Goal: Information Seeking & Learning: Understand process/instructions

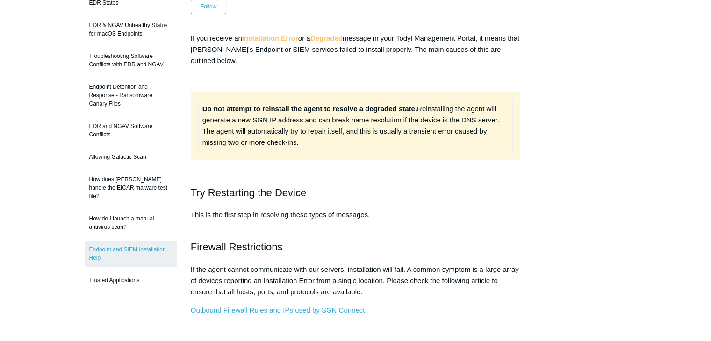
scroll to position [442, 0]
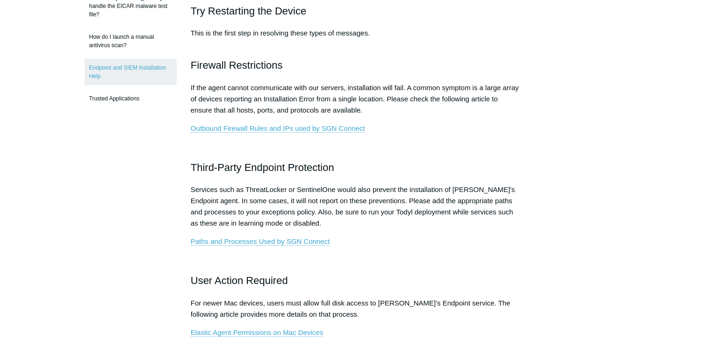
scroll to position [263, 0]
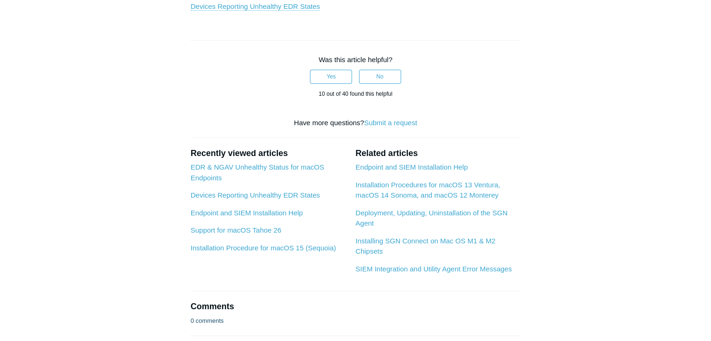
scroll to position [523, 0]
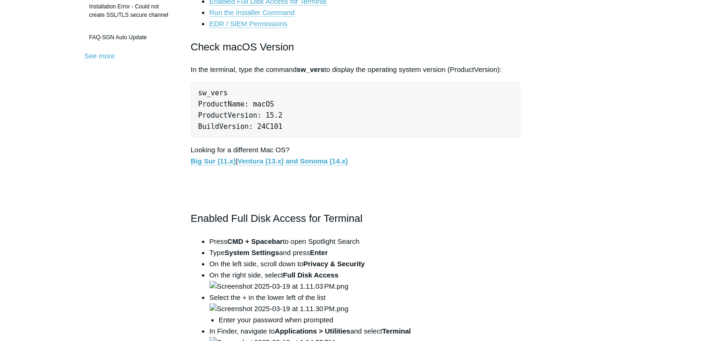
scroll to position [363, 0]
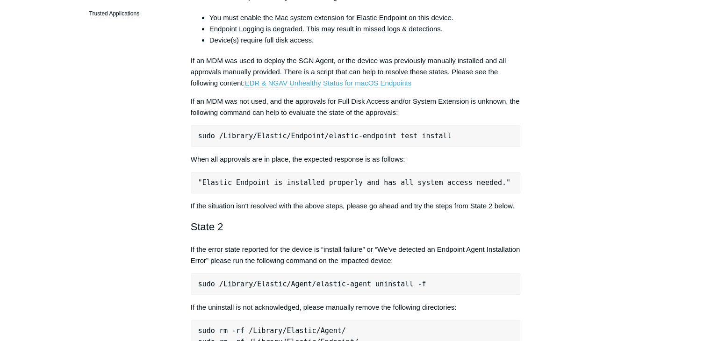
scroll to position [390, 0]
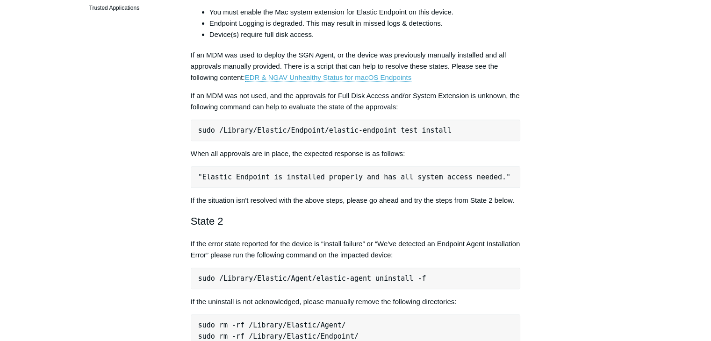
click at [394, 135] on pre "sudo /Library/Elastic/Endpoint/elastic-endpoint test install" at bounding box center [356, 130] width 330 height 21
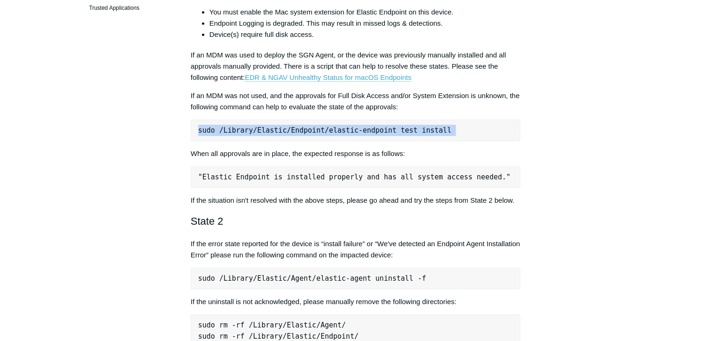
click at [394, 135] on pre "sudo /Library/Elastic/Endpoint/elastic-endpoint test install" at bounding box center [356, 130] width 330 height 21
copy div "sudo /Library/Elastic/Endpoint/elastic-endpoint test install"
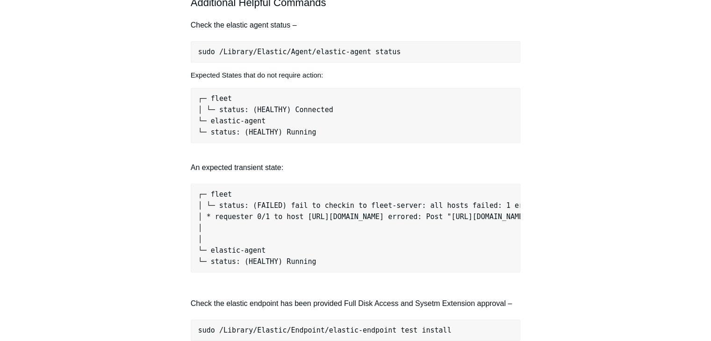
scroll to position [803, 0]
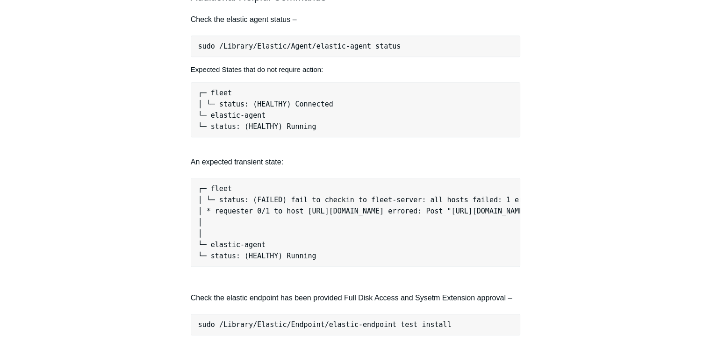
click at [362, 49] on pre "sudo /Library/Elastic/Agent/elastic-agent status" at bounding box center [356, 46] width 330 height 21
copy div "sudo /Library/Elastic/Agent/elastic-agent status"
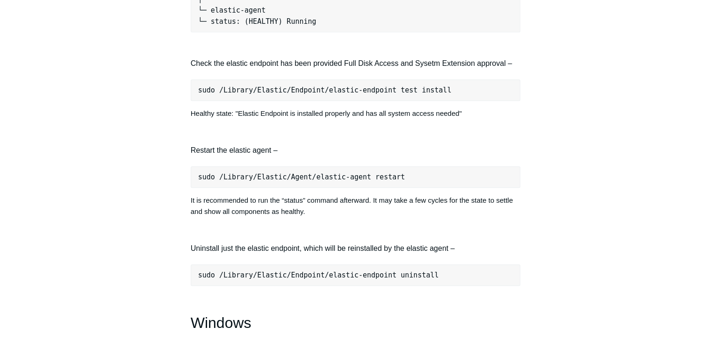
scroll to position [1047, 0]
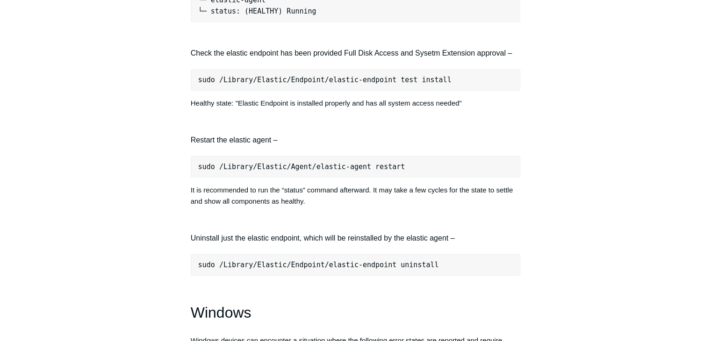
click at [349, 170] on pre "sudo /Library/Elastic/Agent/elastic-agent restart" at bounding box center [356, 166] width 330 height 21
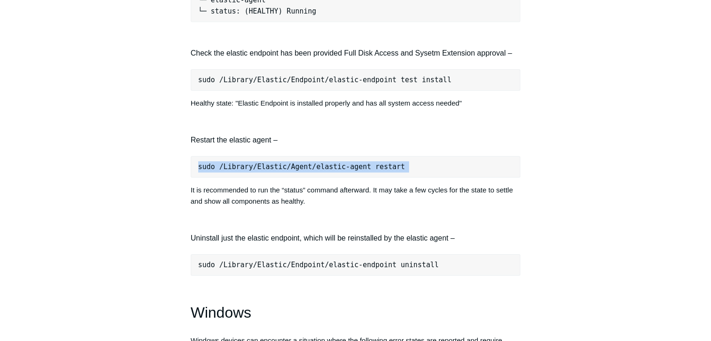
click at [349, 170] on pre "sudo /Library/Elastic/Agent/elastic-agent restart" at bounding box center [356, 166] width 330 height 21
copy div "sudo /Library/Elastic/Agent/elastic-agent restart"
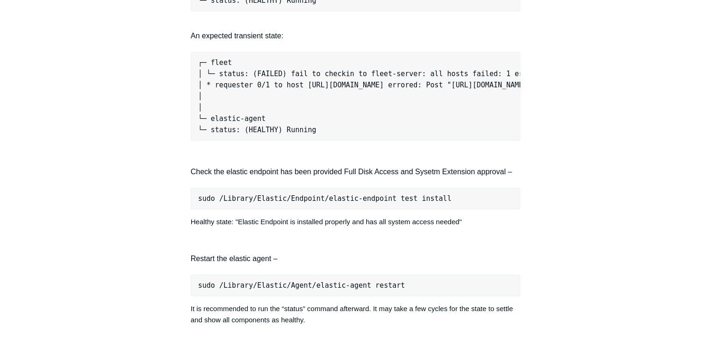
scroll to position [911, 0]
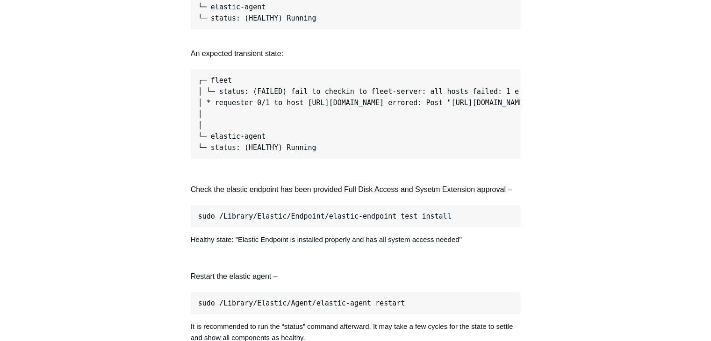
click at [337, 219] on pre "sudo /Library/Elastic/Endpoint/elastic-endpoint test install" at bounding box center [356, 216] width 330 height 21
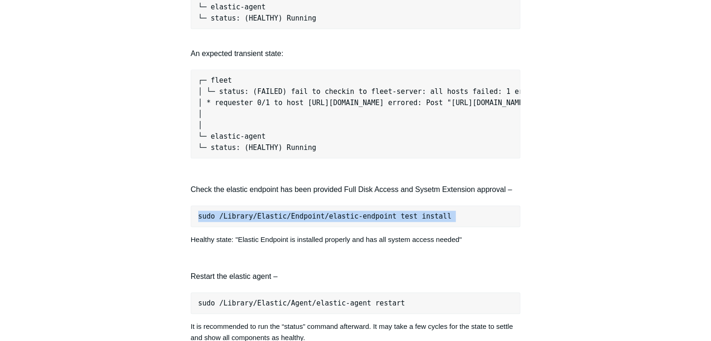
click at [337, 219] on pre "sudo /Library/Elastic/Endpoint/elastic-endpoint test install" at bounding box center [356, 216] width 330 height 21
copy div "sudo /Library/Elastic/Endpoint/elastic-endpoint test install"
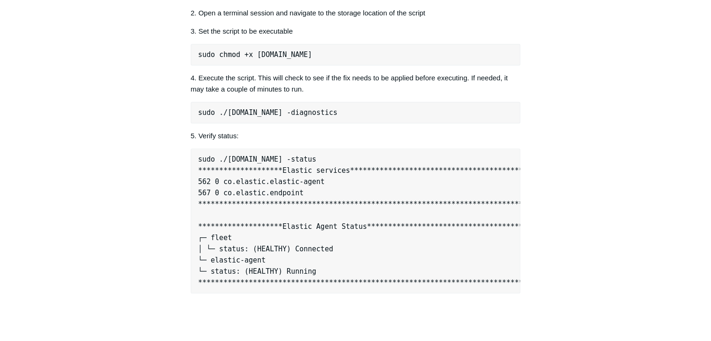
scroll to position [1005, 0]
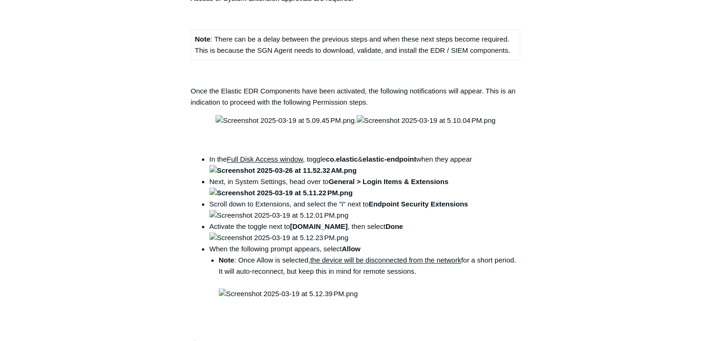
scroll to position [1148, 0]
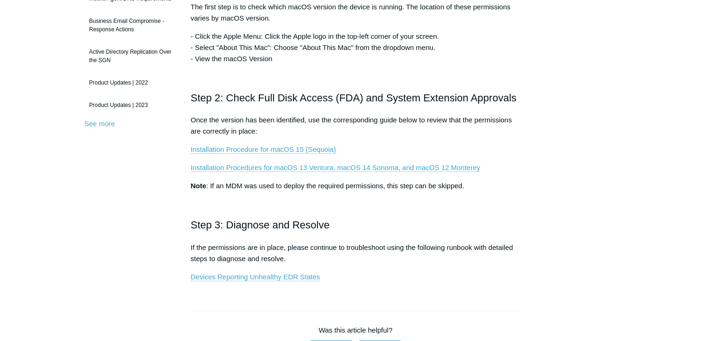
scroll to position [221, 0]
